Goal: Check status

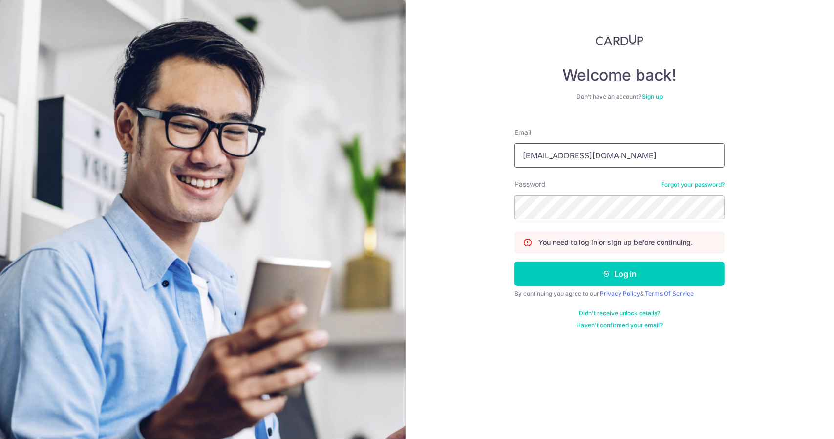
click at [650, 163] on input "[EMAIL_ADDRESS][DOMAIN_NAME]" at bounding box center [619, 155] width 210 height 24
type input "[EMAIL_ADDRESS][DOMAIN_NAME]"
click at [632, 274] on button "Log in" at bounding box center [619, 273] width 210 height 24
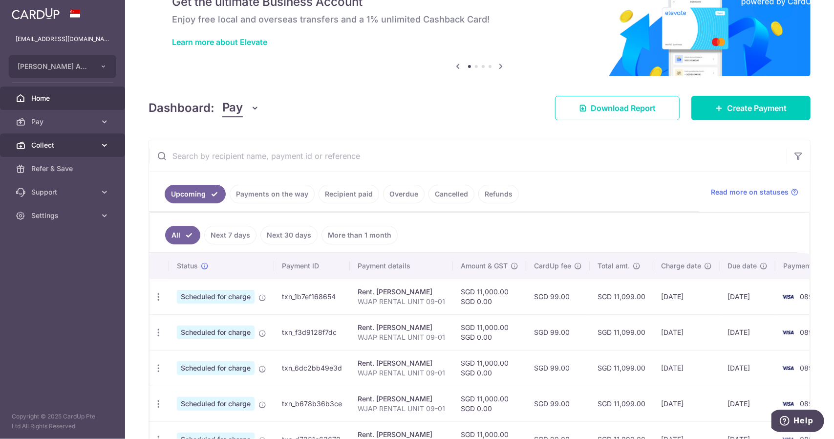
click at [67, 152] on link "Collect" at bounding box center [62, 144] width 125 height 23
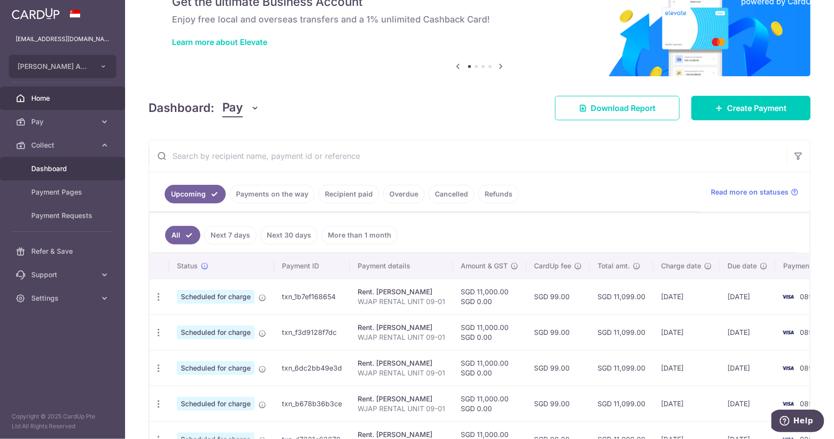
click at [58, 170] on span "Dashboard" at bounding box center [63, 169] width 64 height 10
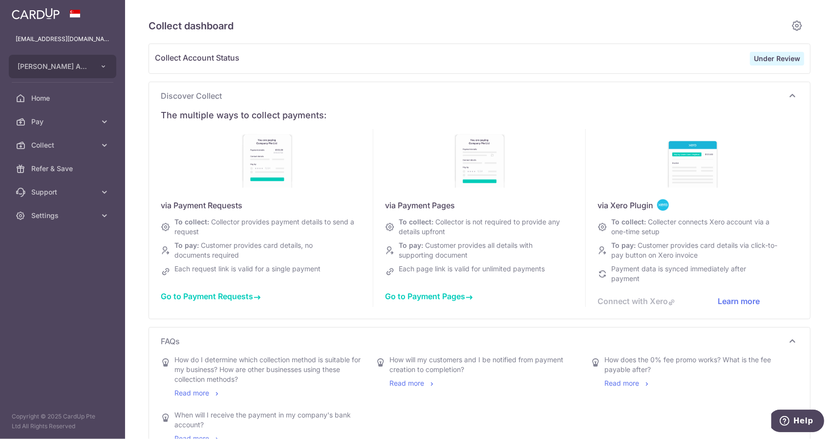
click at [782, 58] on strong "Under Review" at bounding box center [777, 58] width 46 height 8
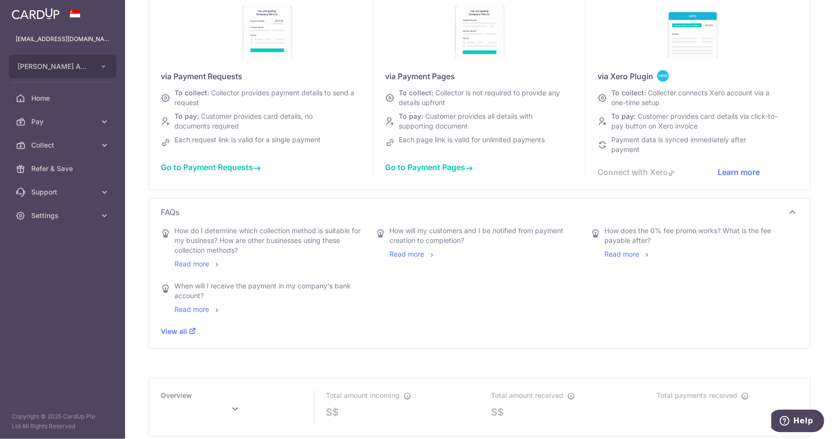
scroll to position [147, 0]
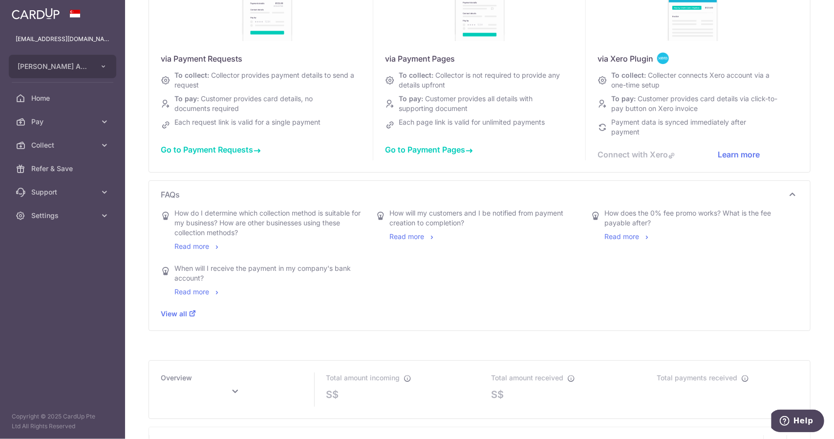
type input "[DATE]"
